Goal: Task Accomplishment & Management: Complete application form

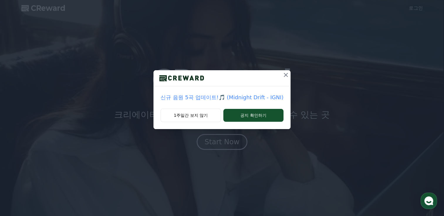
click at [284, 75] on icon at bounding box center [286, 75] width 4 height 4
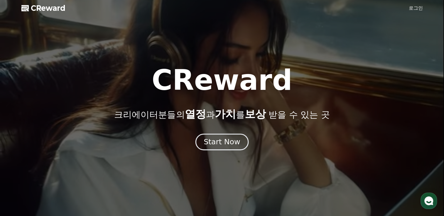
click at [235, 144] on div "Start Now" at bounding box center [221, 142] width 36 height 10
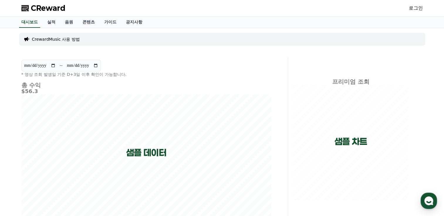
click at [416, 8] on link "로그인" at bounding box center [415, 8] width 14 height 7
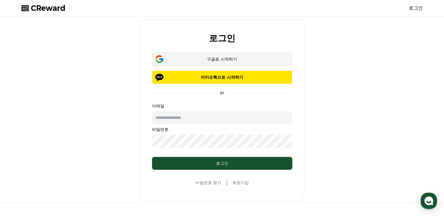
click at [219, 56] on div "구글로 시작하기" at bounding box center [221, 59] width 123 height 6
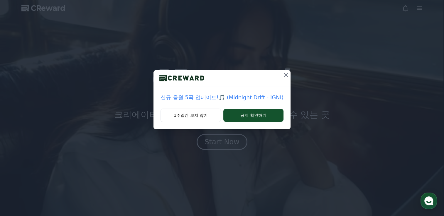
click at [283, 73] on icon at bounding box center [285, 75] width 7 height 7
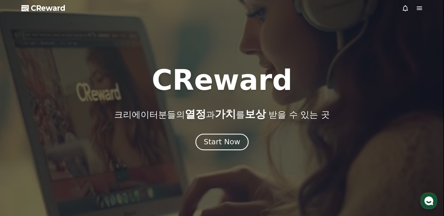
click at [223, 140] on div "Start Now" at bounding box center [221, 142] width 36 height 10
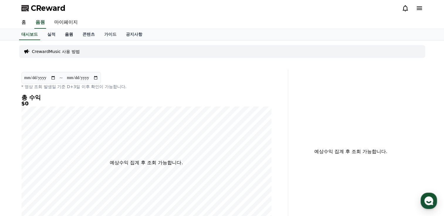
click at [70, 32] on link "음원" at bounding box center [69, 34] width 18 height 11
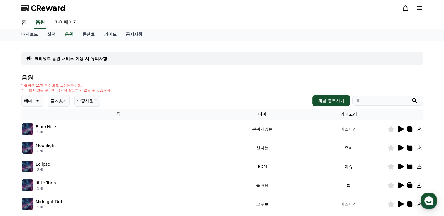
click at [418, 130] on icon at bounding box center [418, 129] width 7 height 7
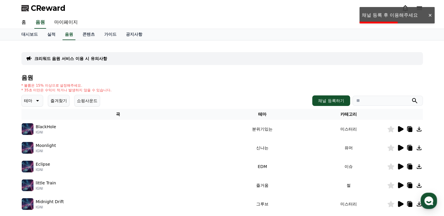
click at [409, 41] on div "크리워드 음원 서비스 이용 시 유의사항 음원 * 볼륨은 15% 이상으로 설정해주세요. * 35초 미만은 수익이 적거나 발생하지 않을 수 있습니…" at bounding box center [222, 182] width 411 height 284
click at [378, 18] on div "홈 음원 마이페이지" at bounding box center [222, 22] width 411 height 12
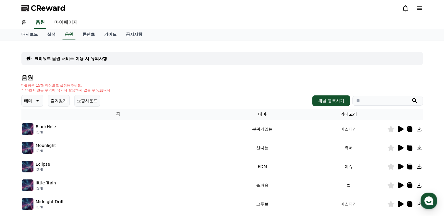
click at [419, 8] on icon at bounding box center [418, 8] width 5 height 4
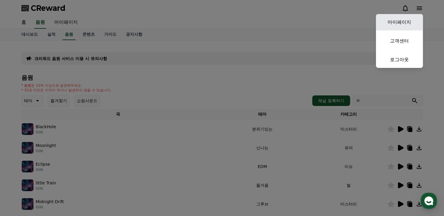
click at [405, 22] on link "마이페이지" at bounding box center [399, 22] width 47 height 16
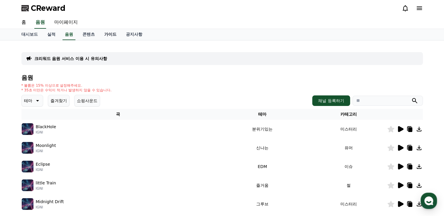
click at [112, 33] on link "가이드" at bounding box center [110, 34] width 22 height 11
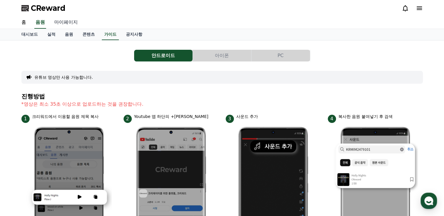
click at [66, 22] on link "마이페이지" at bounding box center [66, 22] width 33 height 12
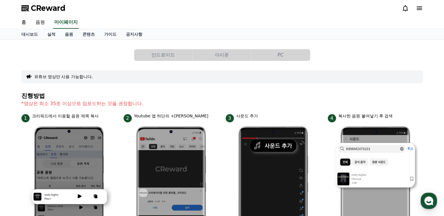
click at [278, 55] on button "PC" at bounding box center [280, 55] width 58 height 12
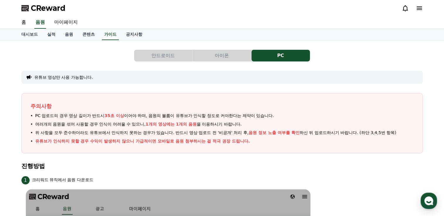
click at [417, 7] on icon at bounding box center [418, 8] width 7 height 7
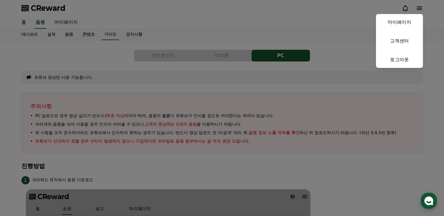
click at [77, 42] on button "close" at bounding box center [222, 108] width 444 height 216
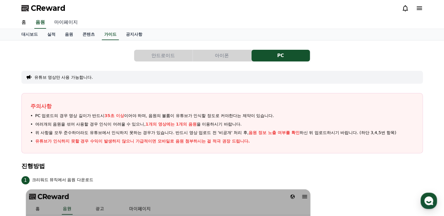
click at [66, 24] on link "마이페이지" at bounding box center [66, 22] width 33 height 12
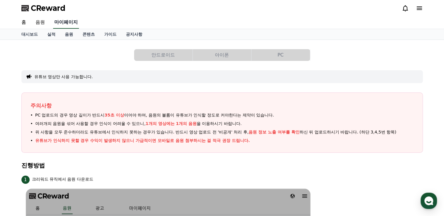
select select "**********"
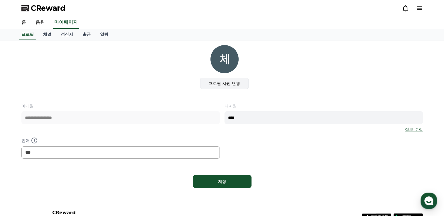
click at [228, 82] on label "프로필 사진 변경" at bounding box center [224, 83] width 48 height 11
click at [0, 0] on input "프로필 사진 변경" at bounding box center [0, 0] width 0 height 0
click at [47, 37] on link "채널" at bounding box center [47, 34] width 18 height 11
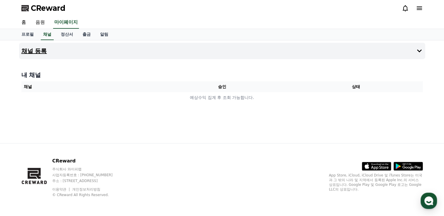
click at [37, 48] on h4 "채널 등록" at bounding box center [34, 51] width 26 height 6
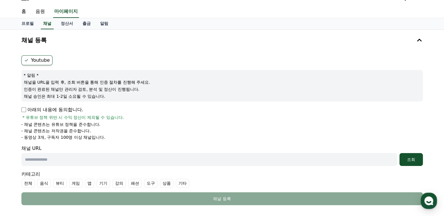
scroll to position [6, 0]
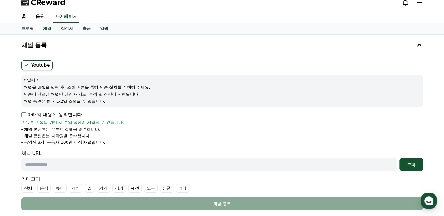
click at [57, 162] on input "text" at bounding box center [208, 164] width 375 height 13
paste input "**********"
click at [406, 159] on button "조회" at bounding box center [410, 164] width 23 height 13
click at [420, 1] on icon at bounding box center [418, 2] width 7 height 7
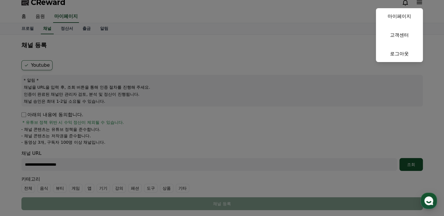
click at [336, 46] on button "close" at bounding box center [222, 108] width 444 height 216
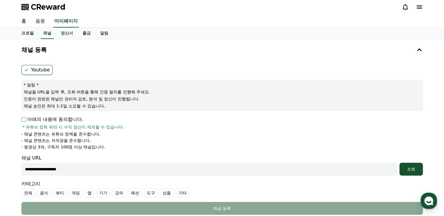
scroll to position [0, 0]
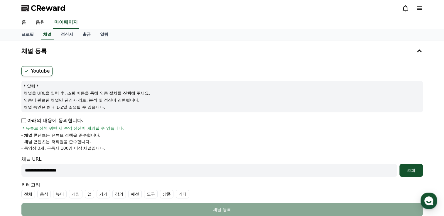
click at [422, 8] on icon at bounding box center [418, 8] width 7 height 7
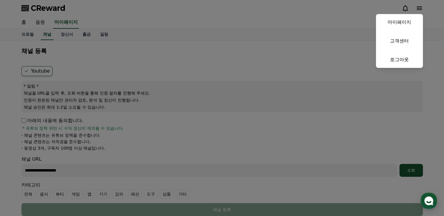
click at [289, 38] on button "close" at bounding box center [222, 108] width 444 height 216
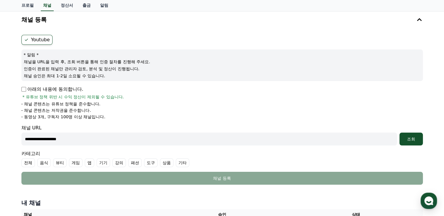
scroll to position [59, 0]
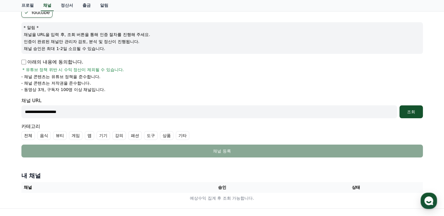
drag, startPoint x: 89, startPoint y: 113, endPoint x: 14, endPoint y: 113, distance: 75.1
click at [16, 113] on div "**********" at bounding box center [222, 95] width 444 height 227
paste input "**********"
type input "**********"
click at [404, 110] on div "조회" at bounding box center [410, 112] width 19 height 6
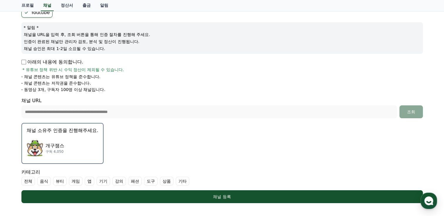
click at [38, 147] on img "button" at bounding box center [35, 148] width 16 height 16
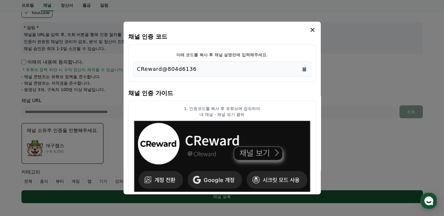
drag, startPoint x: 205, startPoint y: 72, endPoint x: 132, endPoint y: 72, distance: 72.7
click at [132, 72] on div "아래 코드를 복사 후 채널 설명란에 입력해주세요. CReward@804d6136" at bounding box center [222, 64] width 188 height 38
copy p "CReward@804d6136"
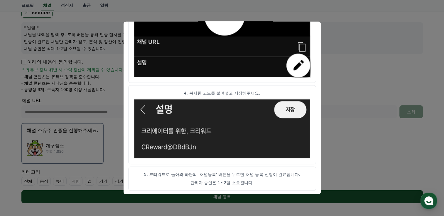
scroll to position [169, 0]
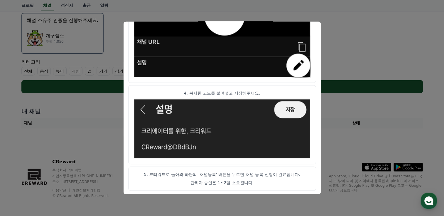
click at [369, 52] on button "close modal" at bounding box center [222, 108] width 444 height 216
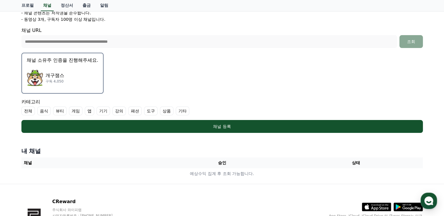
scroll to position [52, 0]
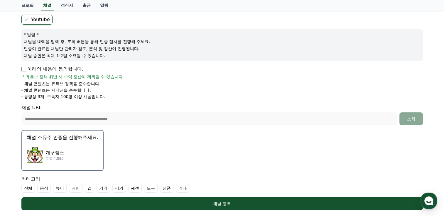
click at [48, 147] on div "개구잼스 구독 4,050" at bounding box center [63, 155] width 72 height 23
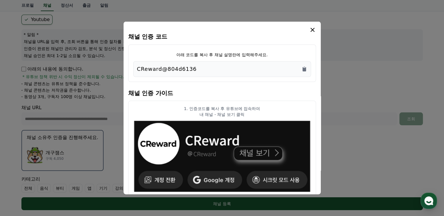
drag, startPoint x: 220, startPoint y: 71, endPoint x: 133, endPoint y: 72, distance: 86.8
click at [133, 72] on div "CReward@804d6136" at bounding box center [222, 69] width 178 height 16
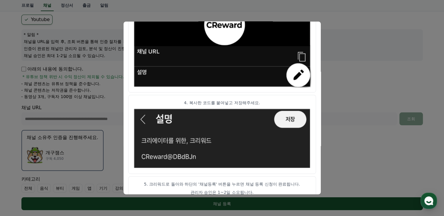
scroll to position [332, 0]
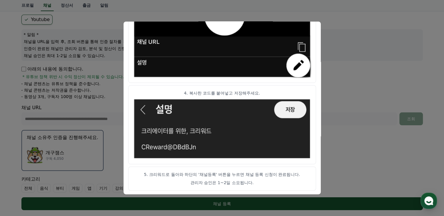
copy p "CReward@804d6136"
click at [340, 112] on button "close modal" at bounding box center [222, 108] width 444 height 216
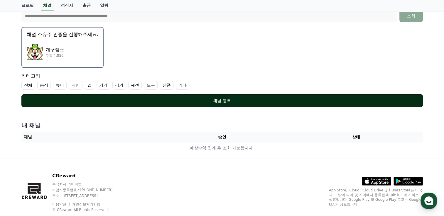
scroll to position [169, 0]
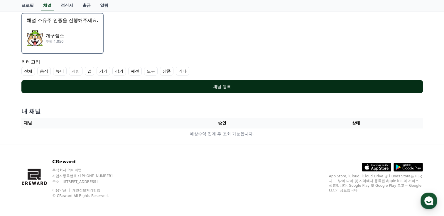
click at [221, 85] on div "채널 등록" at bounding box center [222, 87] width 378 height 6
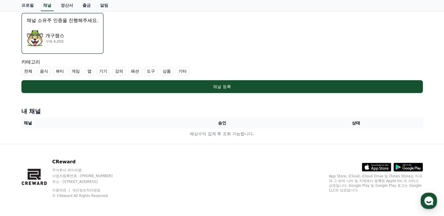
click at [177, 70] on label "기타" at bounding box center [182, 71] width 13 height 9
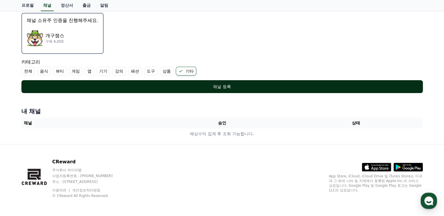
click at [216, 86] on div "채널 등록" at bounding box center [222, 87] width 378 height 6
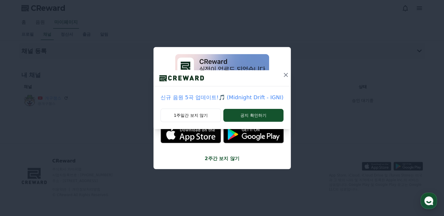
click at [285, 75] on icon at bounding box center [285, 75] width 7 height 7
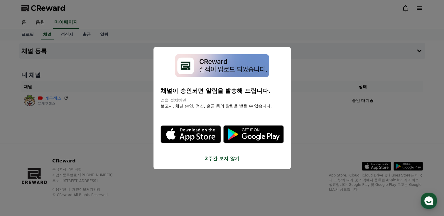
click at [110, 124] on button "close modal" at bounding box center [222, 108] width 444 height 216
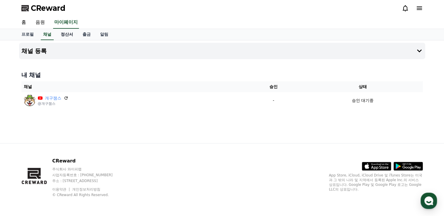
click at [69, 35] on link "정산서" at bounding box center [67, 34] width 22 height 11
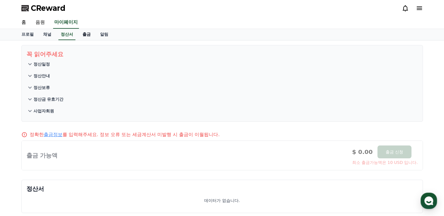
click at [84, 33] on link "출금" at bounding box center [87, 34] width 18 height 11
